Goal: Transaction & Acquisition: Purchase product/service

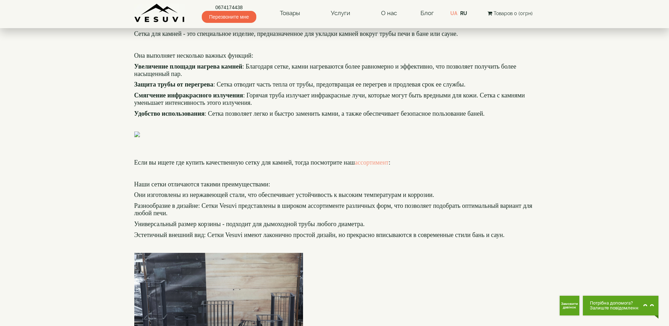
scroll to position [209, 0]
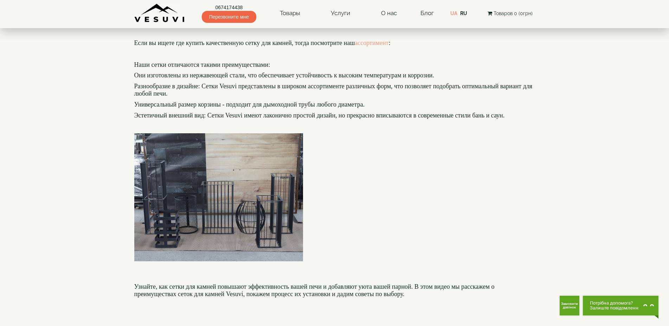
click at [196, 18] on img at bounding box center [218, 15] width 169 height 6
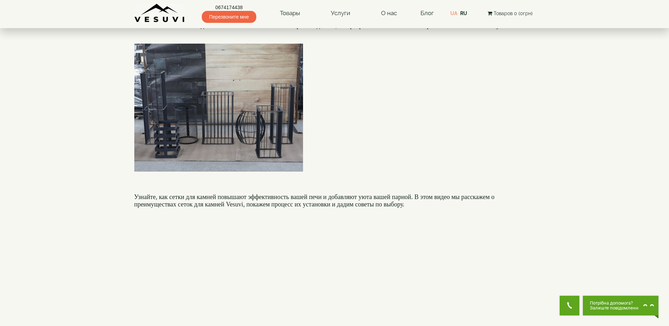
scroll to position [389, 0]
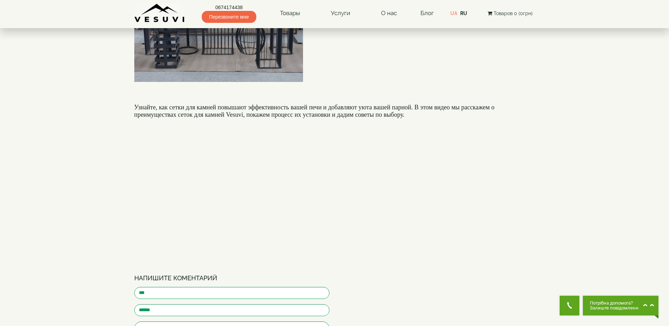
click at [225, 82] on img at bounding box center [218, 18] width 169 height 128
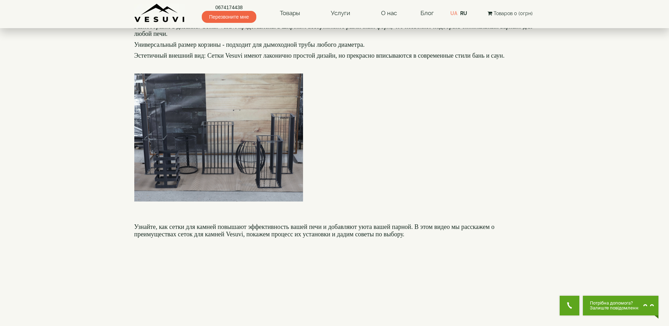
scroll to position [149, 0]
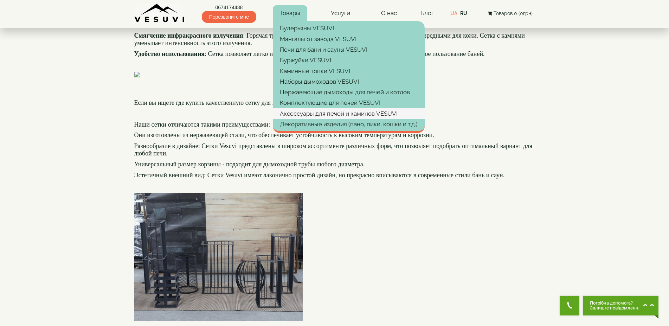
click at [315, 112] on link "Аксессуары для печей и каминов VESUVI" at bounding box center [349, 113] width 152 height 11
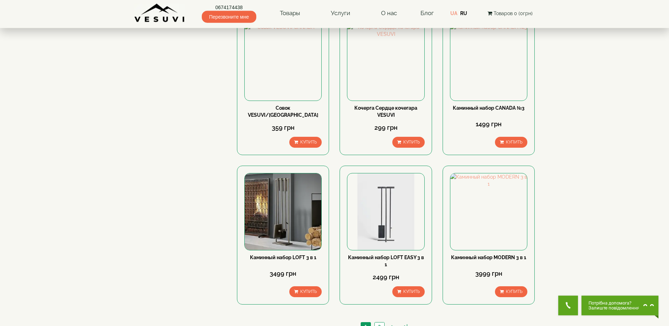
scroll to position [718, 0]
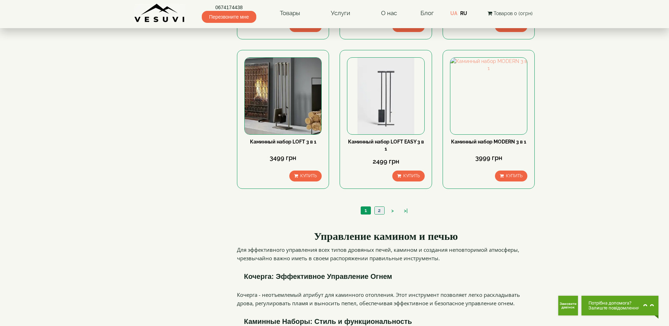
click at [380, 207] on link "2" at bounding box center [380, 210] width 10 height 7
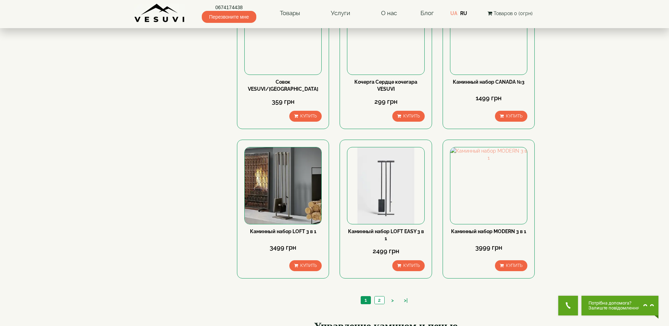
scroll to position [598, 0]
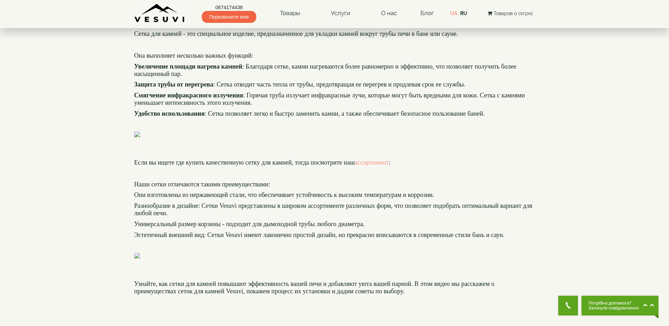
scroll to position [179, 0]
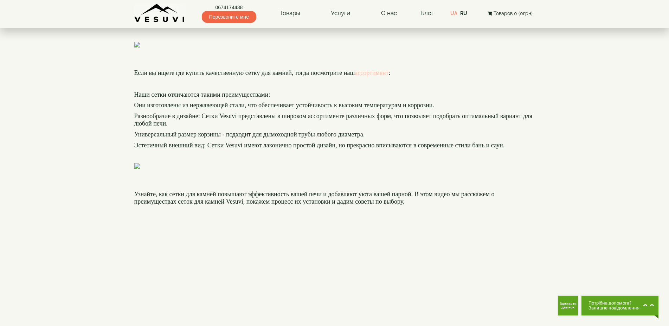
click at [389, 76] on link "ассортимент" at bounding box center [372, 72] width 34 height 7
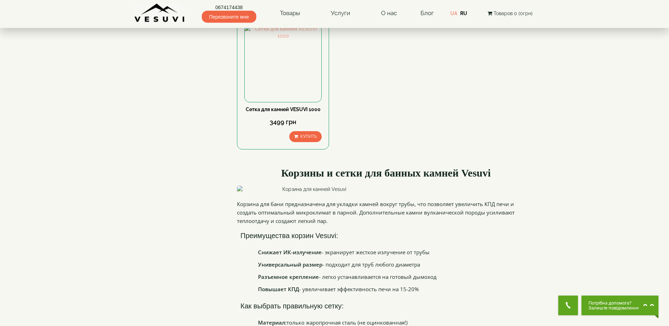
scroll to position [329, 0]
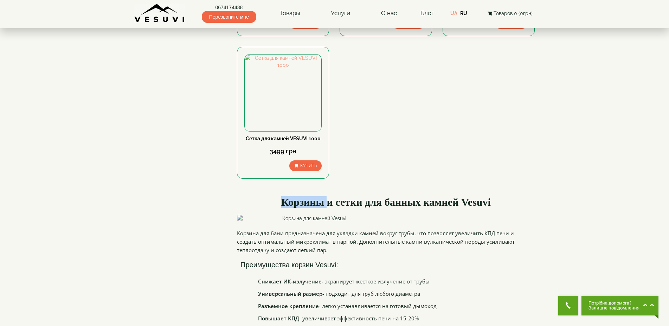
drag, startPoint x: 326, startPoint y: 229, endPoint x: 266, endPoint y: 225, distance: 60.6
click at [266, 208] on h2 "Корзины и сетки для банных камней Vesuvi" at bounding box center [386, 202] width 298 height 12
drag, startPoint x: 457, startPoint y: 227, endPoint x: 274, endPoint y: 226, distance: 182.9
click at [274, 208] on h2 "Корзины и сетки для банных камней Vesuvi" at bounding box center [386, 202] width 298 height 12
copy h2 "Корзины и сетки для банных камней"
